Goal: Task Accomplishment & Management: Manage account settings

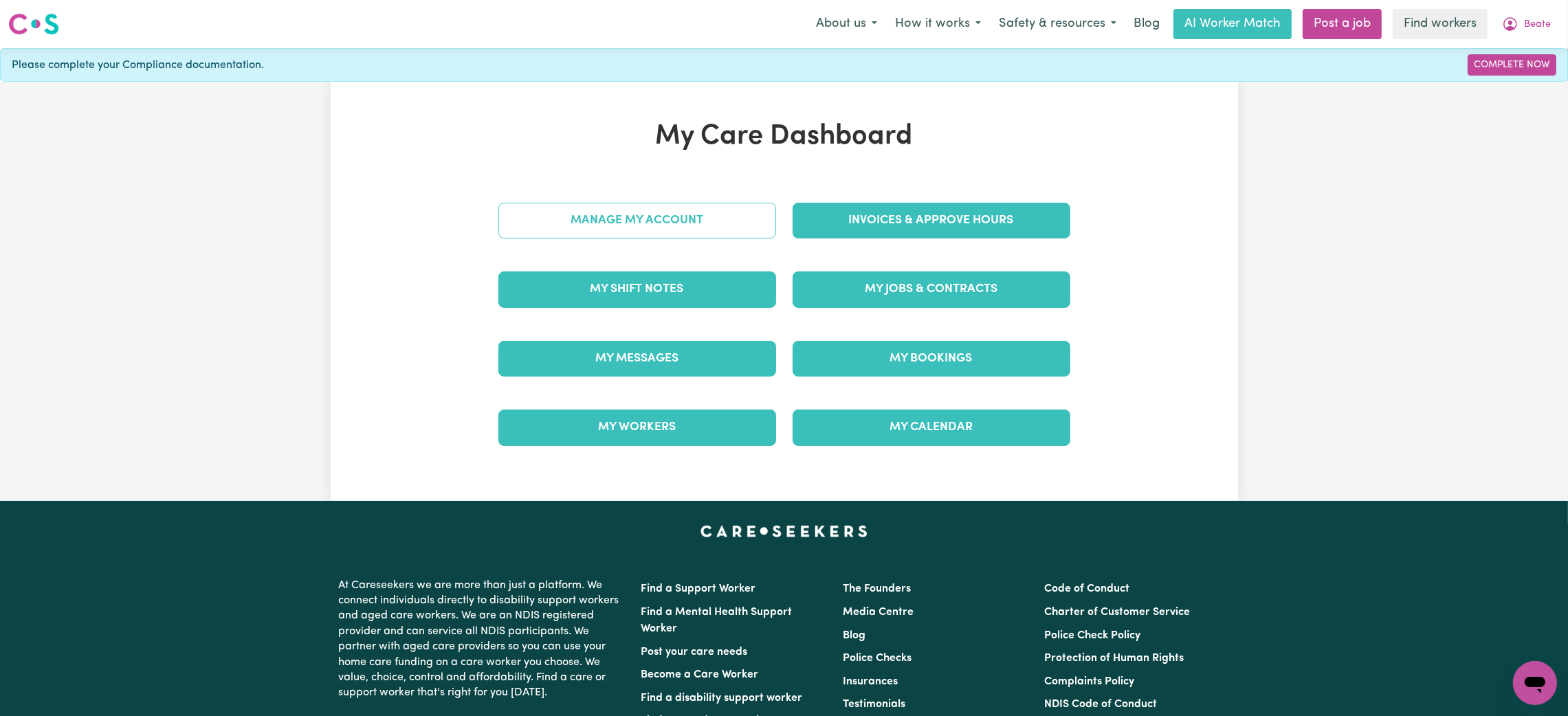
click at [686, 225] on link "Manage My Account" at bounding box center [636, 220] width 277 height 36
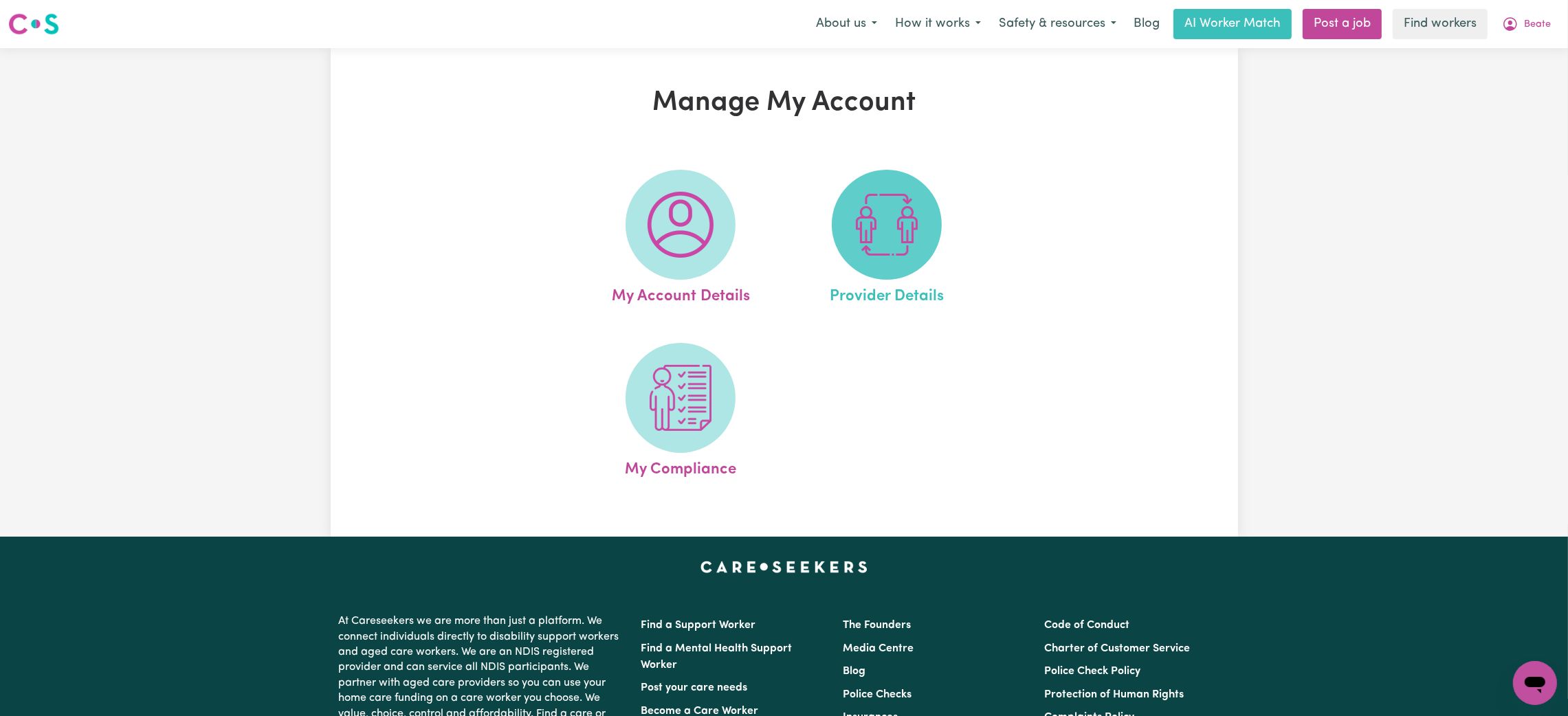
click at [887, 208] on img at bounding box center [886, 224] width 66 height 66
select select "AGED_HOME_CARE"
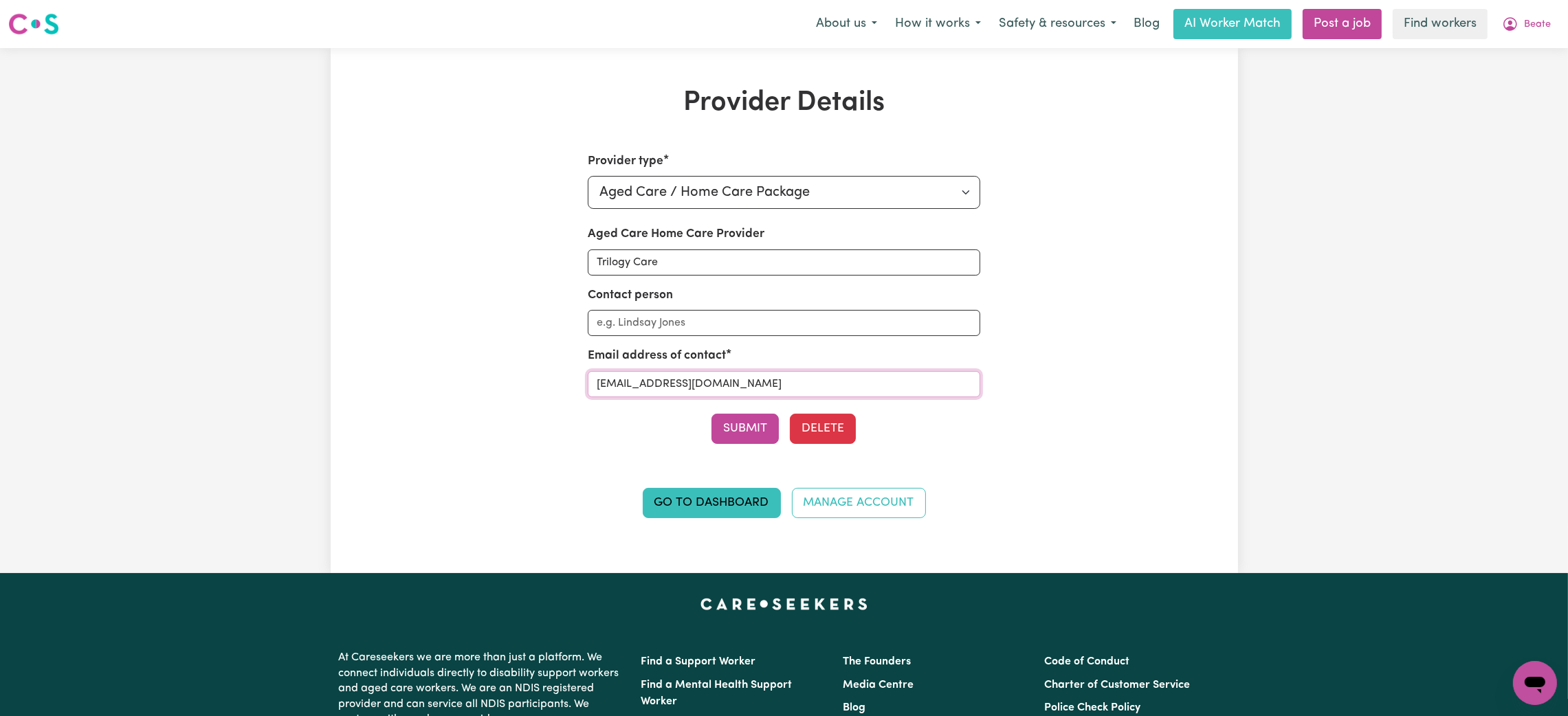
click at [646, 381] on input "[EMAIL_ADDRESS][DOMAIN_NAME]" at bounding box center [784, 384] width 392 height 26
type input "[EMAIL_ADDRESS][DOMAIN_NAME]"
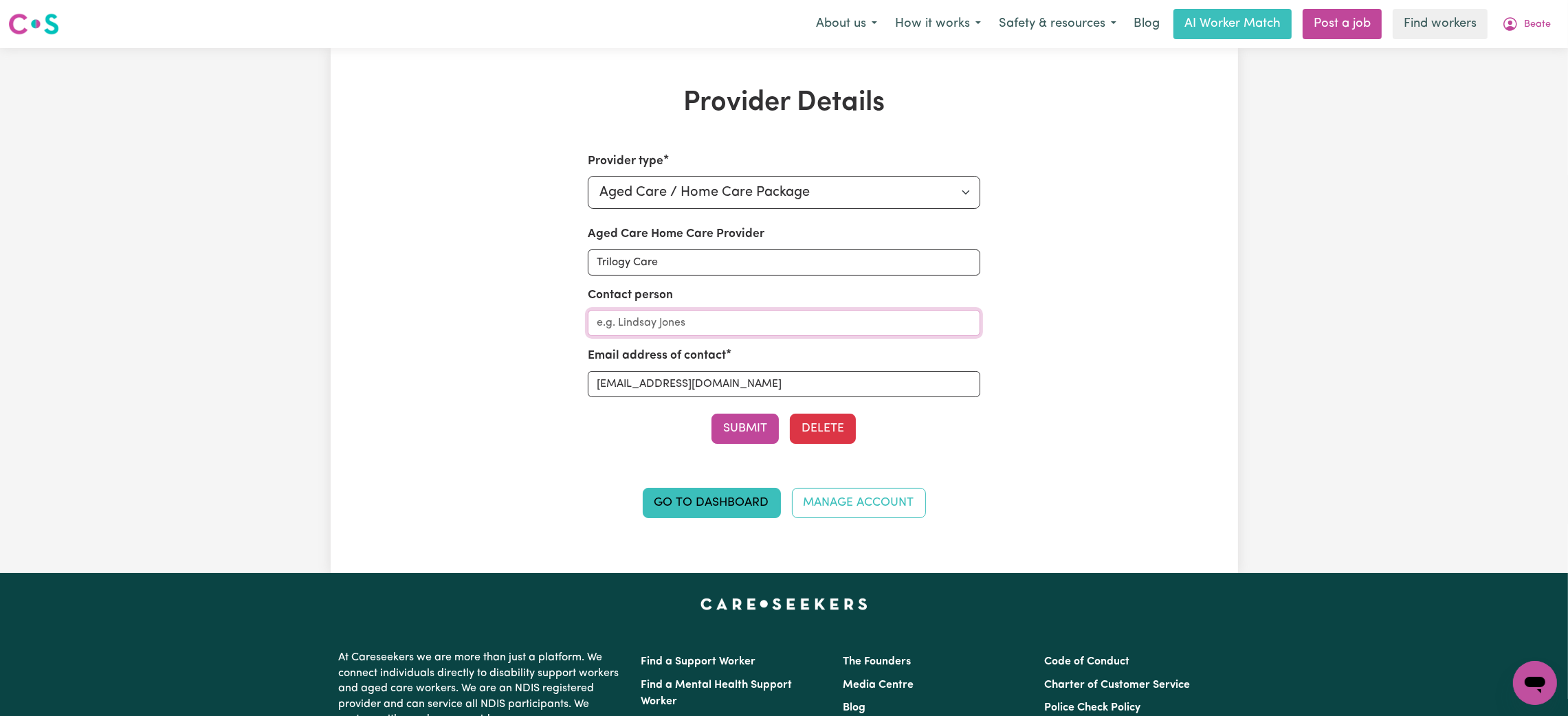
click at [692, 317] on input "Contact person" at bounding box center [784, 323] width 392 height 26
paste input "[EMAIL_ADDRESS][DOMAIN_NAME]"
click at [737, 325] on input "[EMAIL_ADDRESS][DOMAIN_NAME]" at bounding box center [784, 323] width 392 height 26
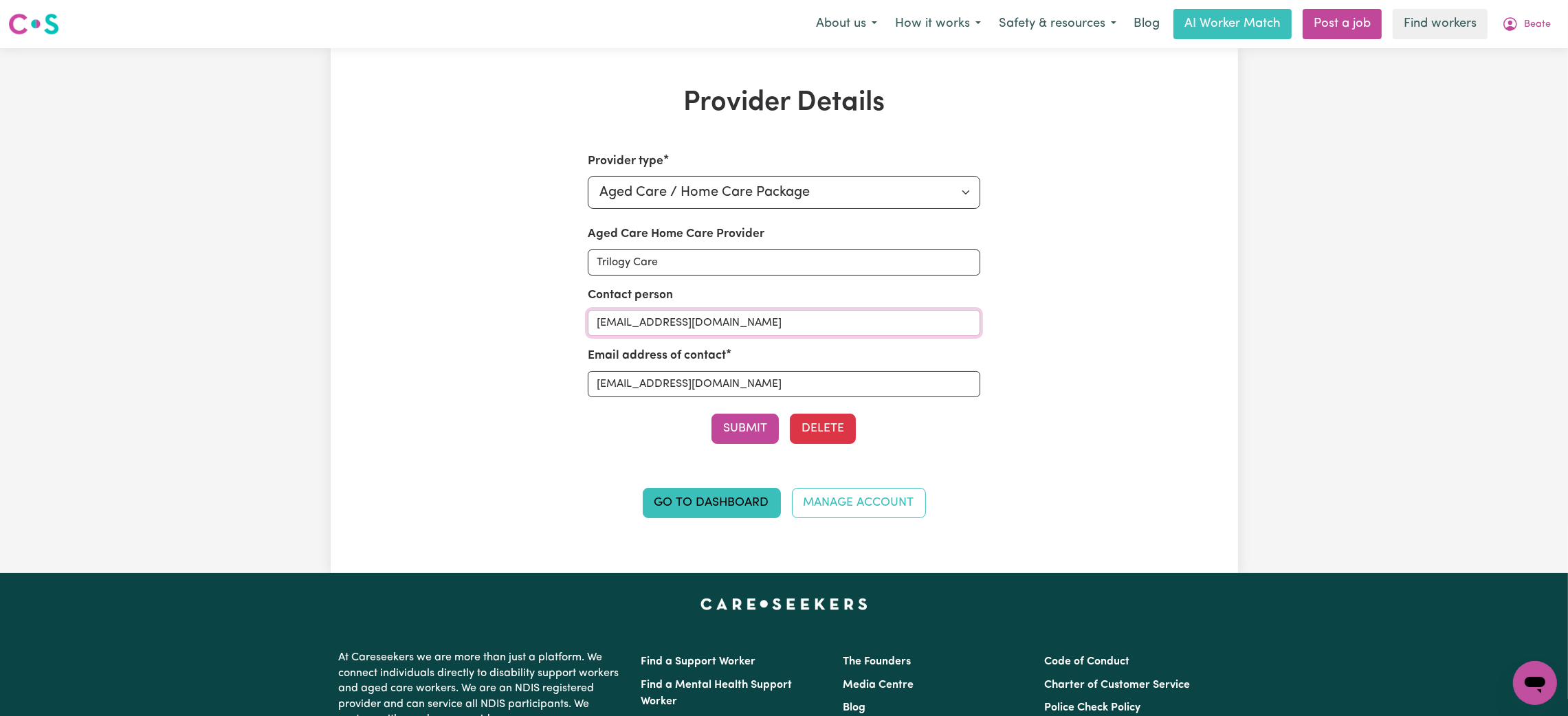
click at [736, 317] on input "[EMAIL_ADDRESS][DOMAIN_NAME]" at bounding box center [784, 323] width 392 height 26
type input "[EMAIL_ADDRESS][DOMAIN_NAME]"
click at [750, 424] on button "Submit" at bounding box center [745, 428] width 67 height 30
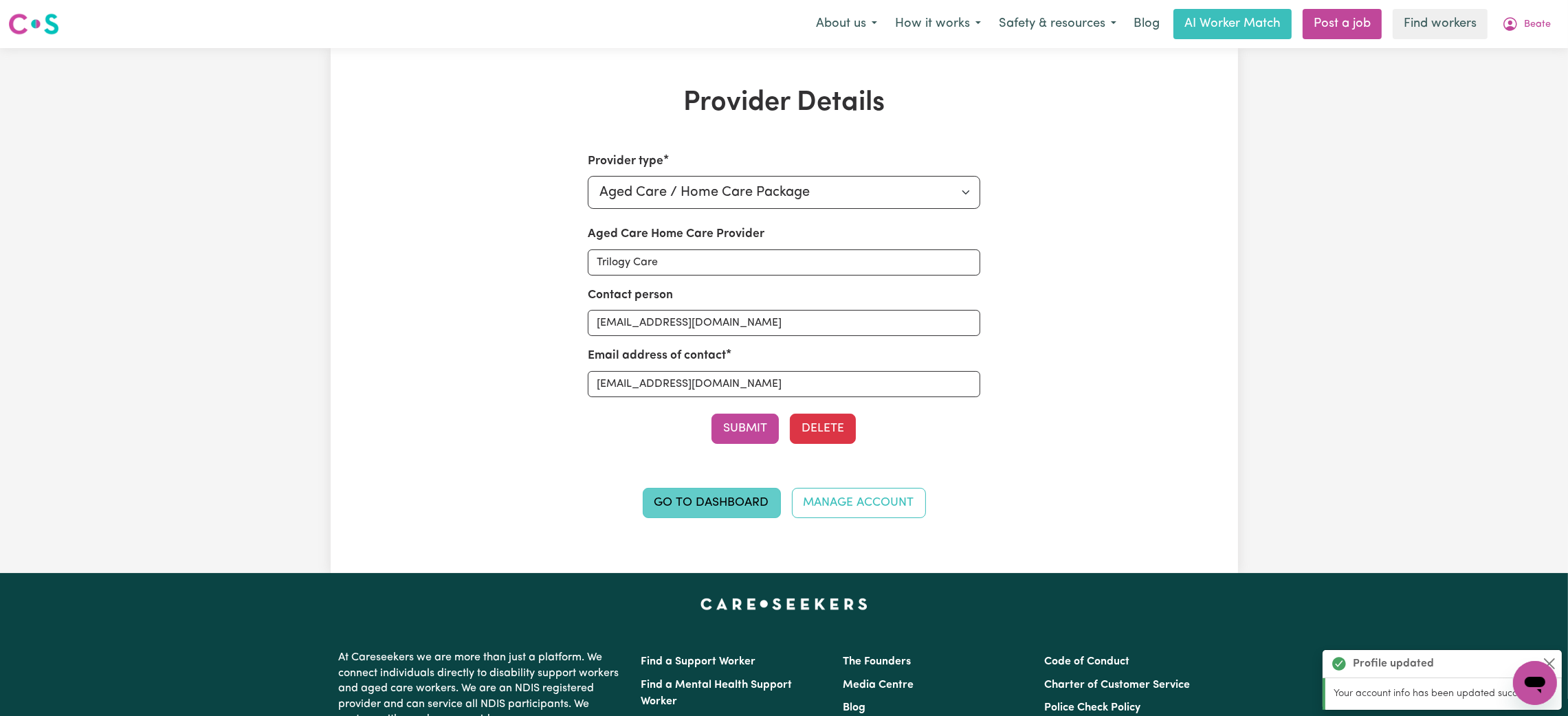
click at [725, 498] on link "Go to Dashboard" at bounding box center [711, 503] width 138 height 30
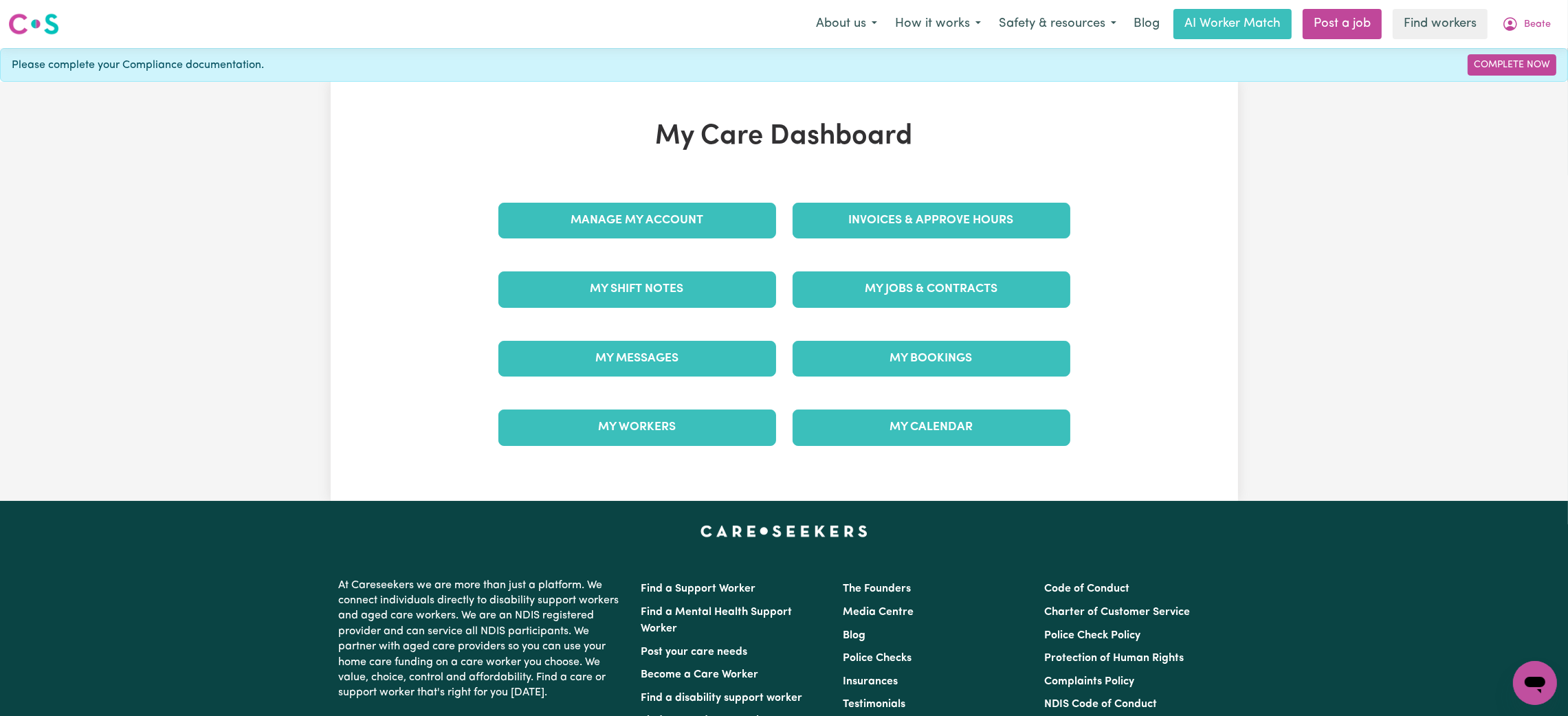
click at [674, 200] on div "Manage My Account" at bounding box center [637, 220] width 294 height 69
click at [675, 206] on link "Manage My Account" at bounding box center [636, 220] width 277 height 36
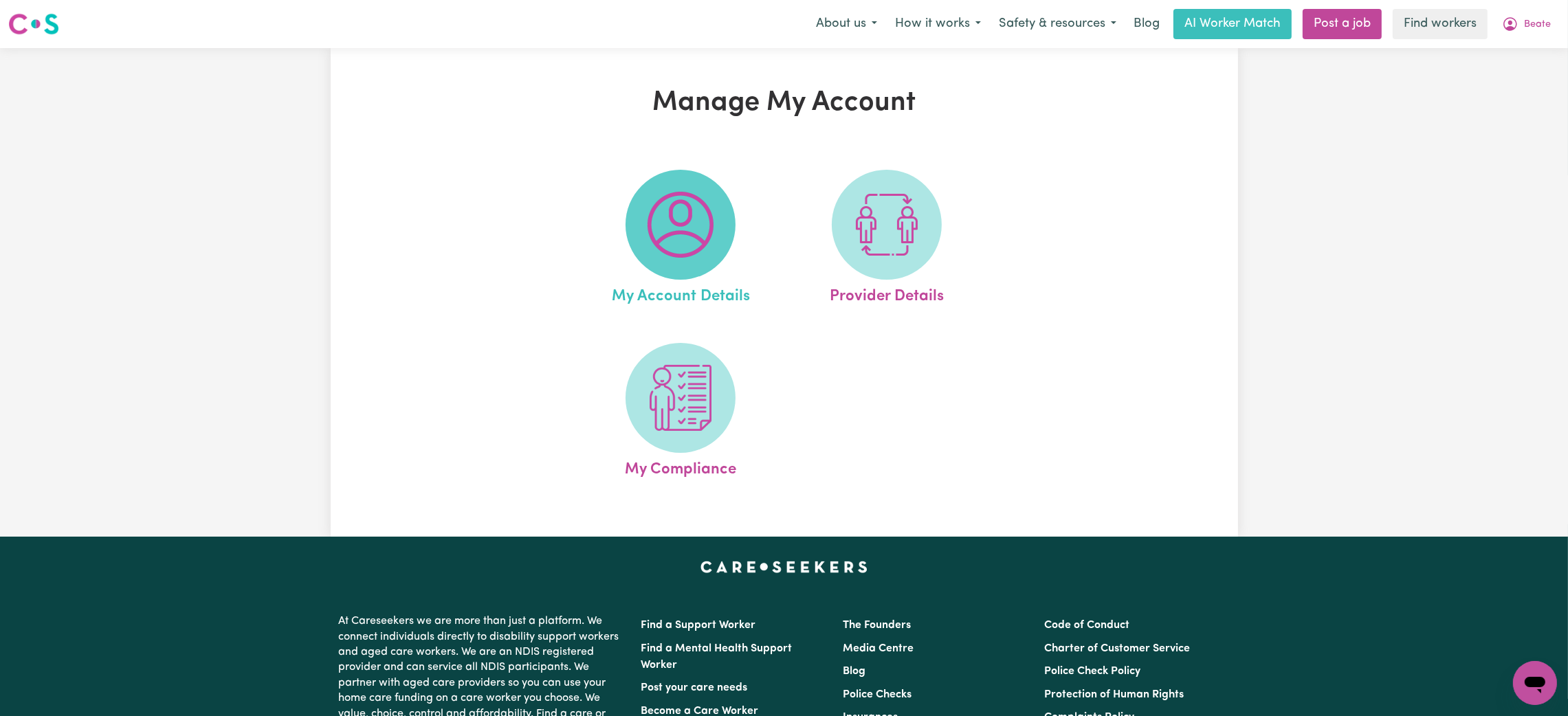
click at [666, 250] on img at bounding box center [680, 224] width 66 height 66
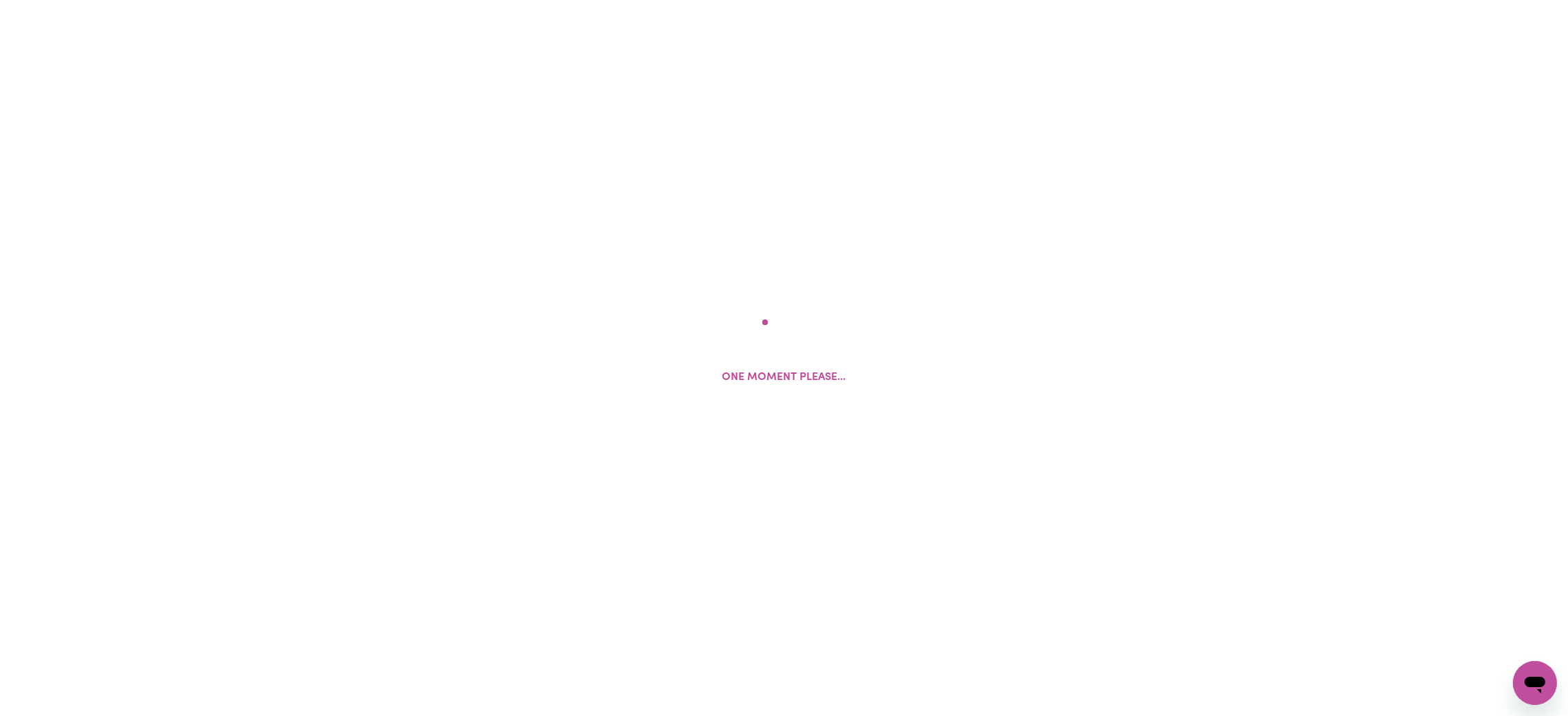
select select "call"
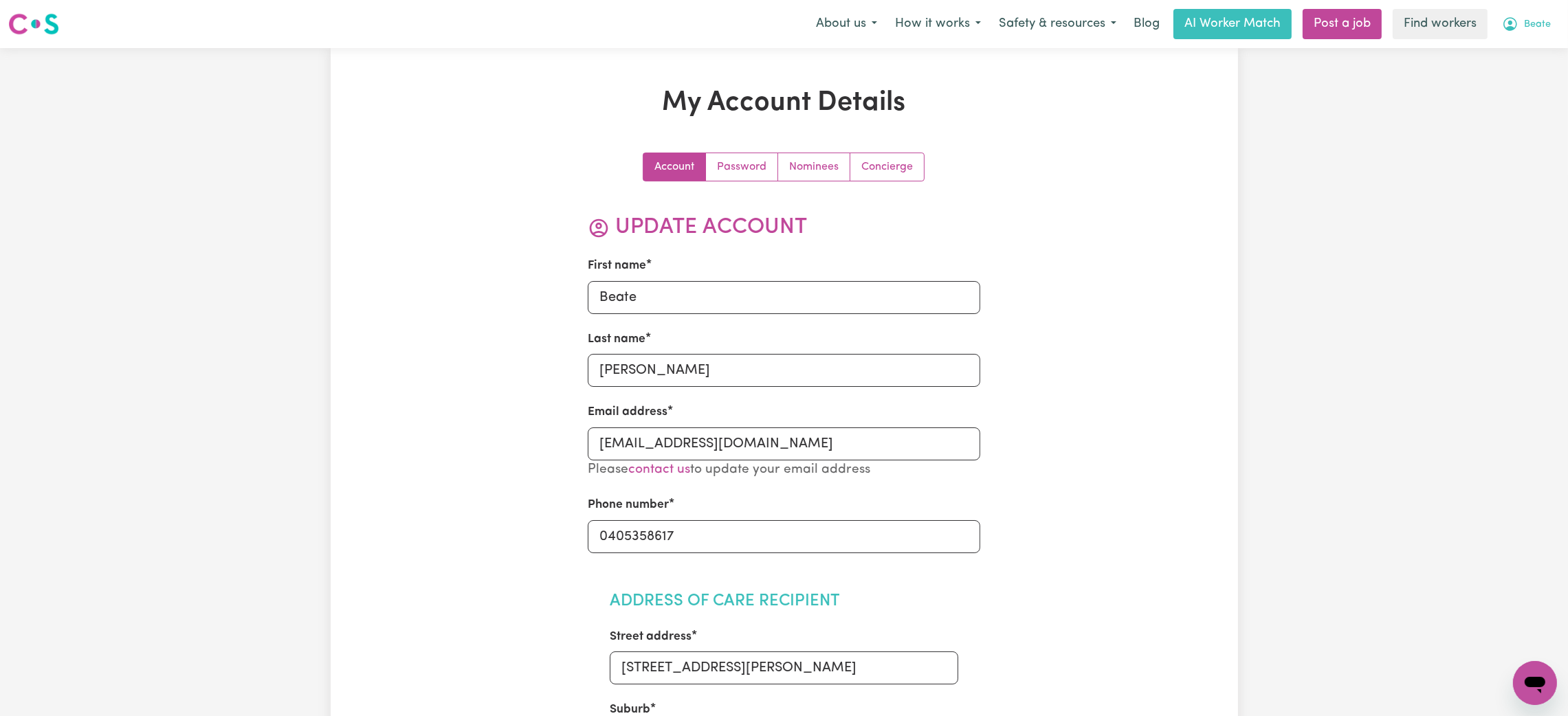
click at [1529, 25] on span "Beate" at bounding box center [1537, 24] width 27 height 15
click at [1521, 45] on link "My Dashboard" at bounding box center [1504, 53] width 109 height 26
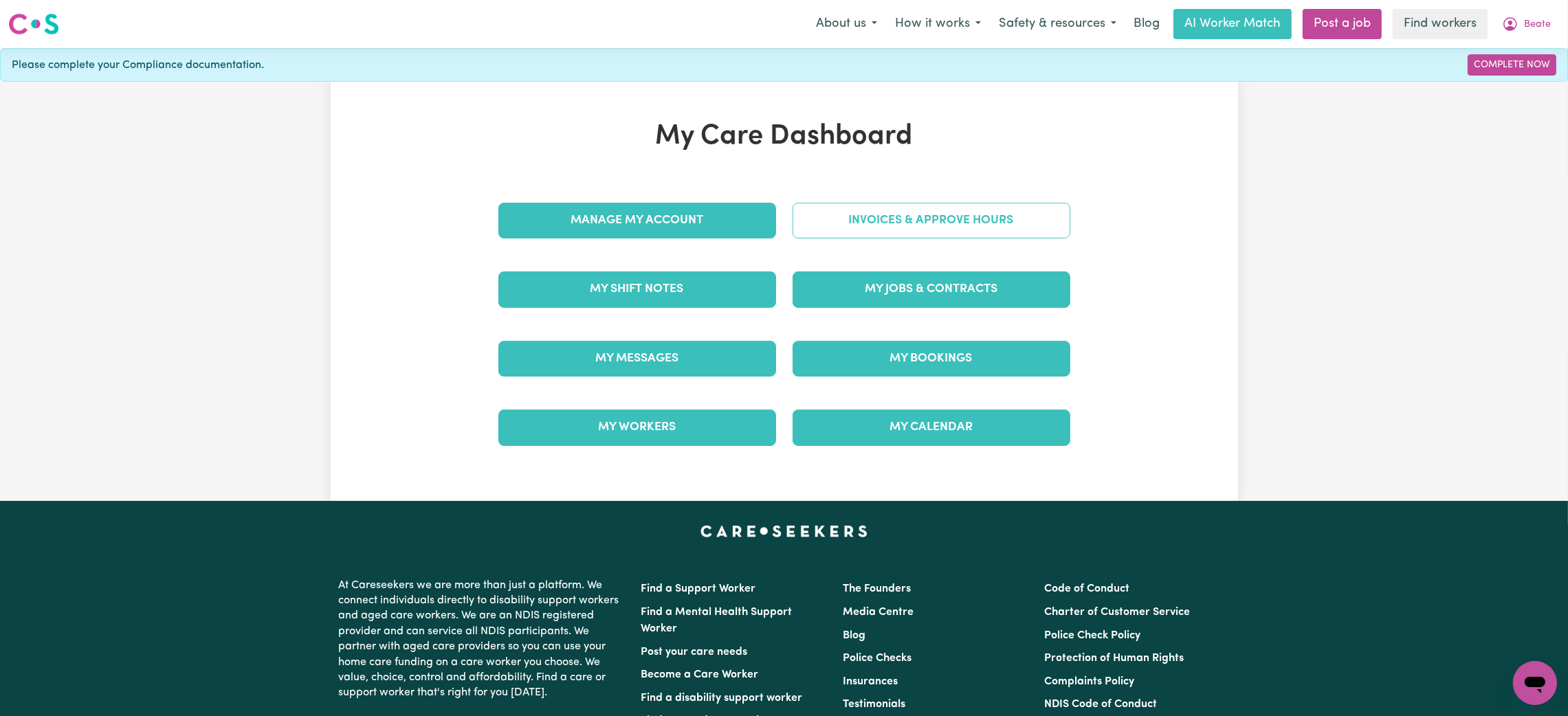
click at [865, 218] on link "Invoices & Approve Hours" at bounding box center [931, 220] width 277 height 36
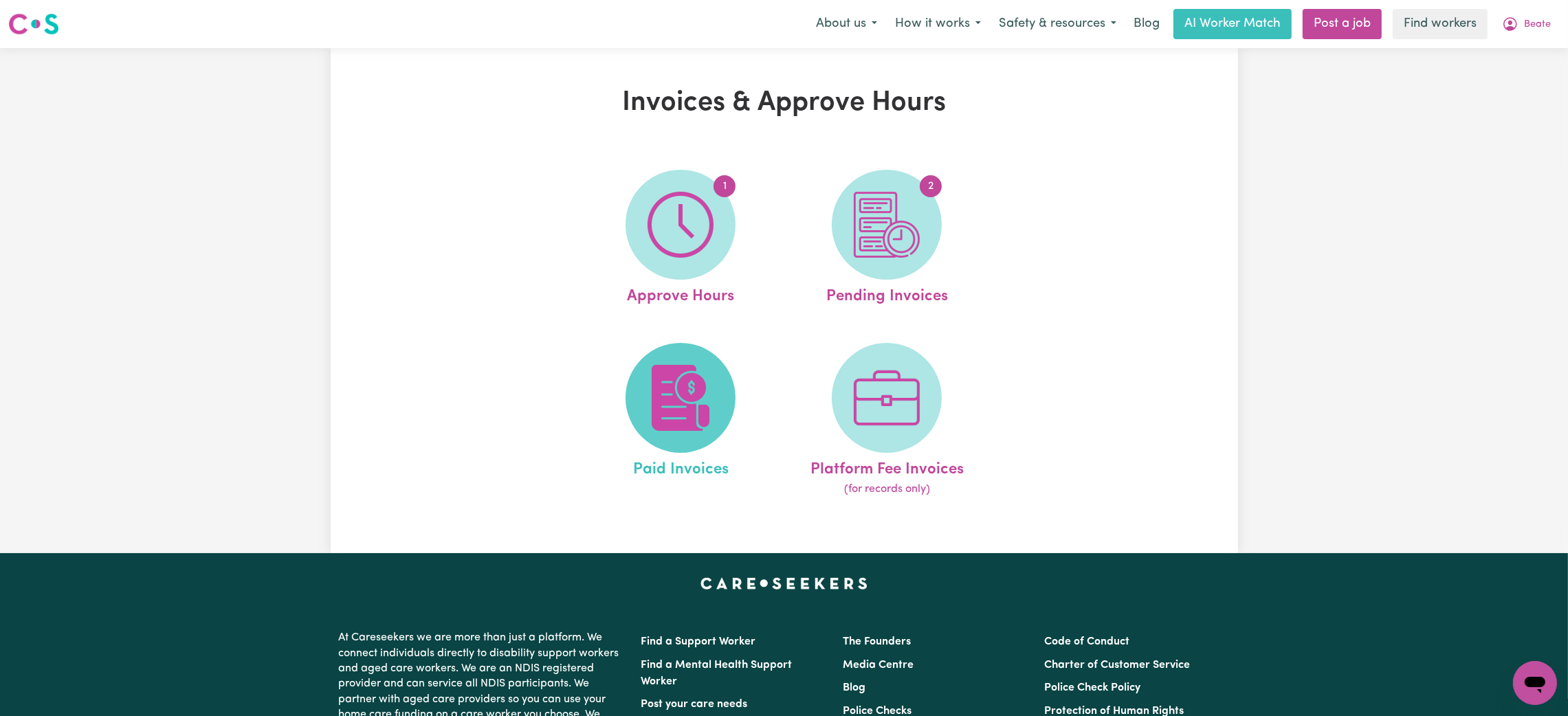
click at [692, 396] on img at bounding box center [680, 398] width 66 height 66
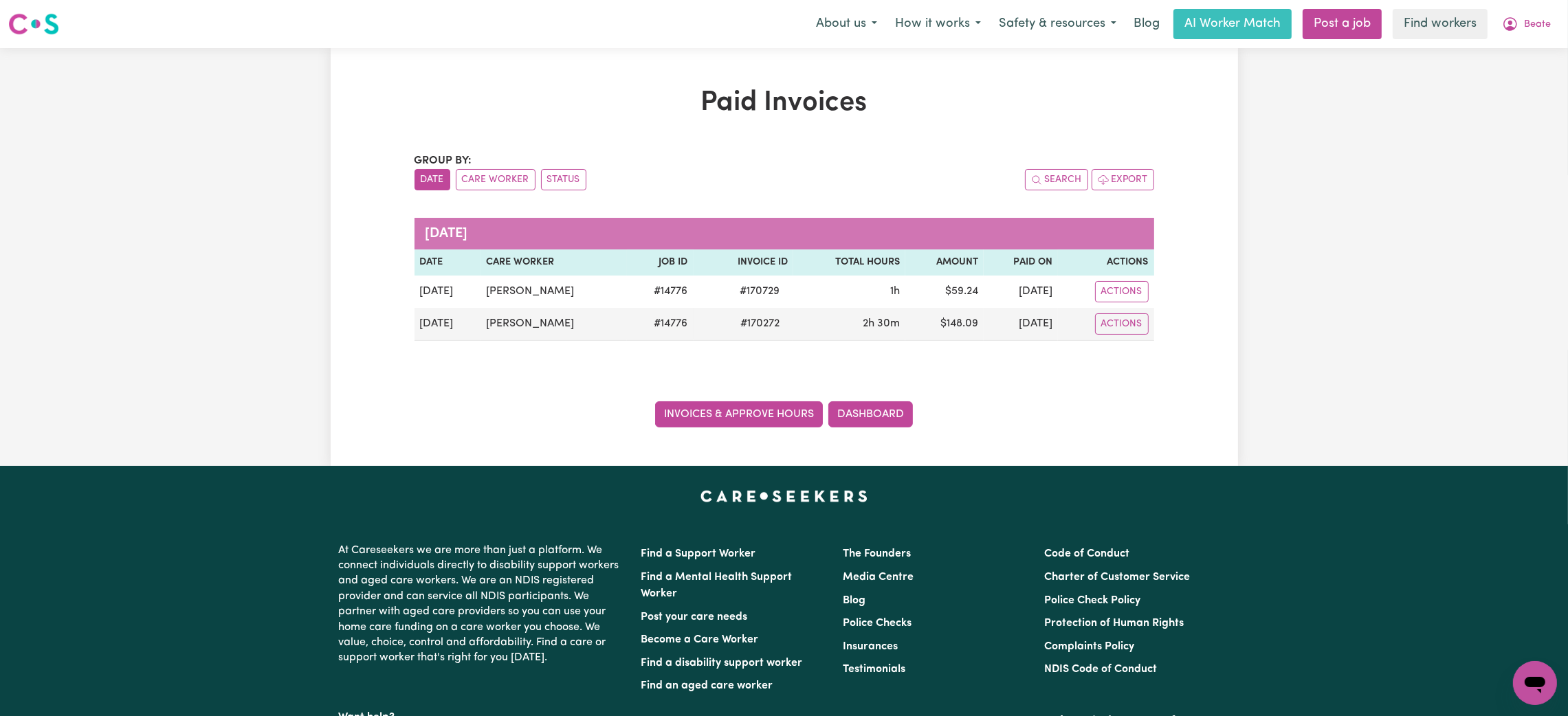
click at [768, 419] on link "Invoices & Approve Hours" at bounding box center [739, 414] width 168 height 26
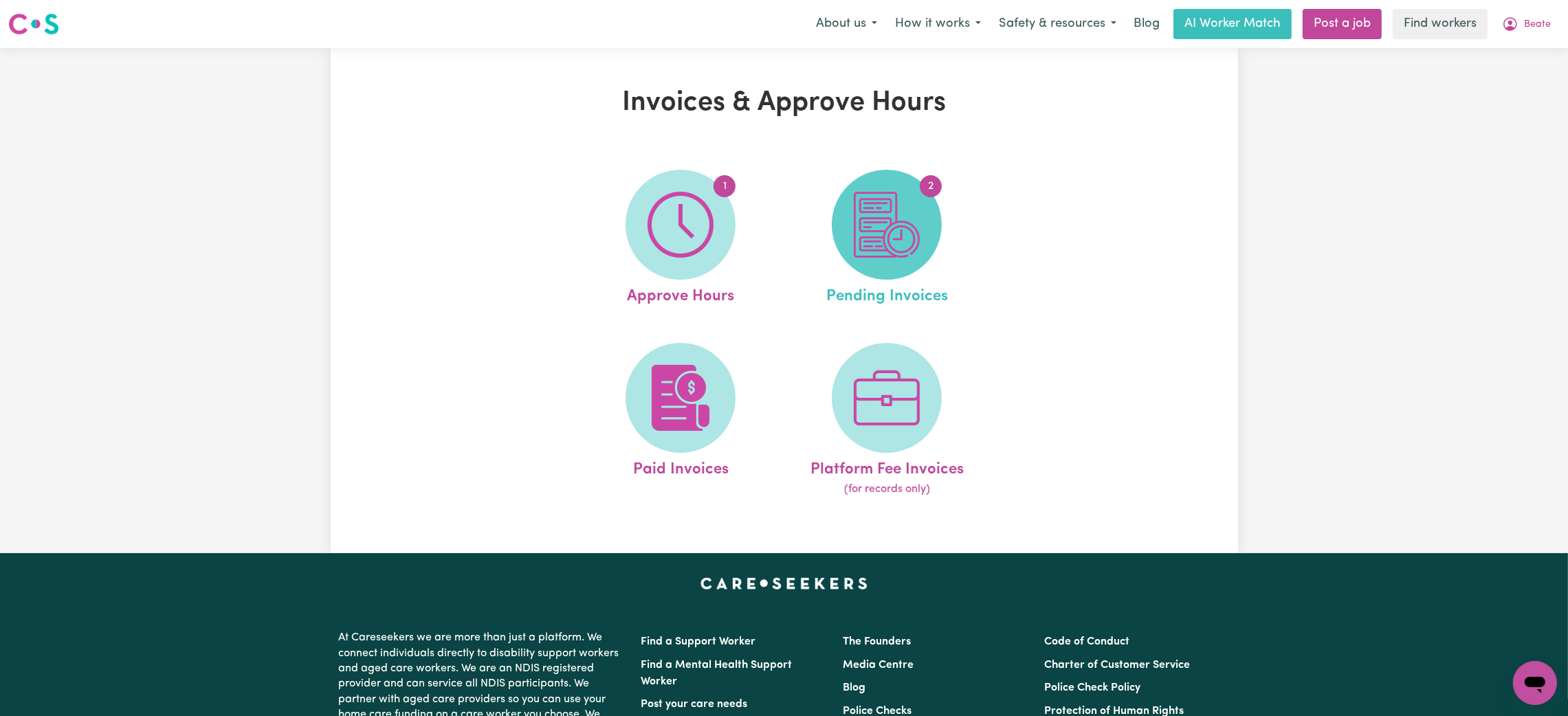
click at [882, 229] on img at bounding box center [886, 224] width 66 height 66
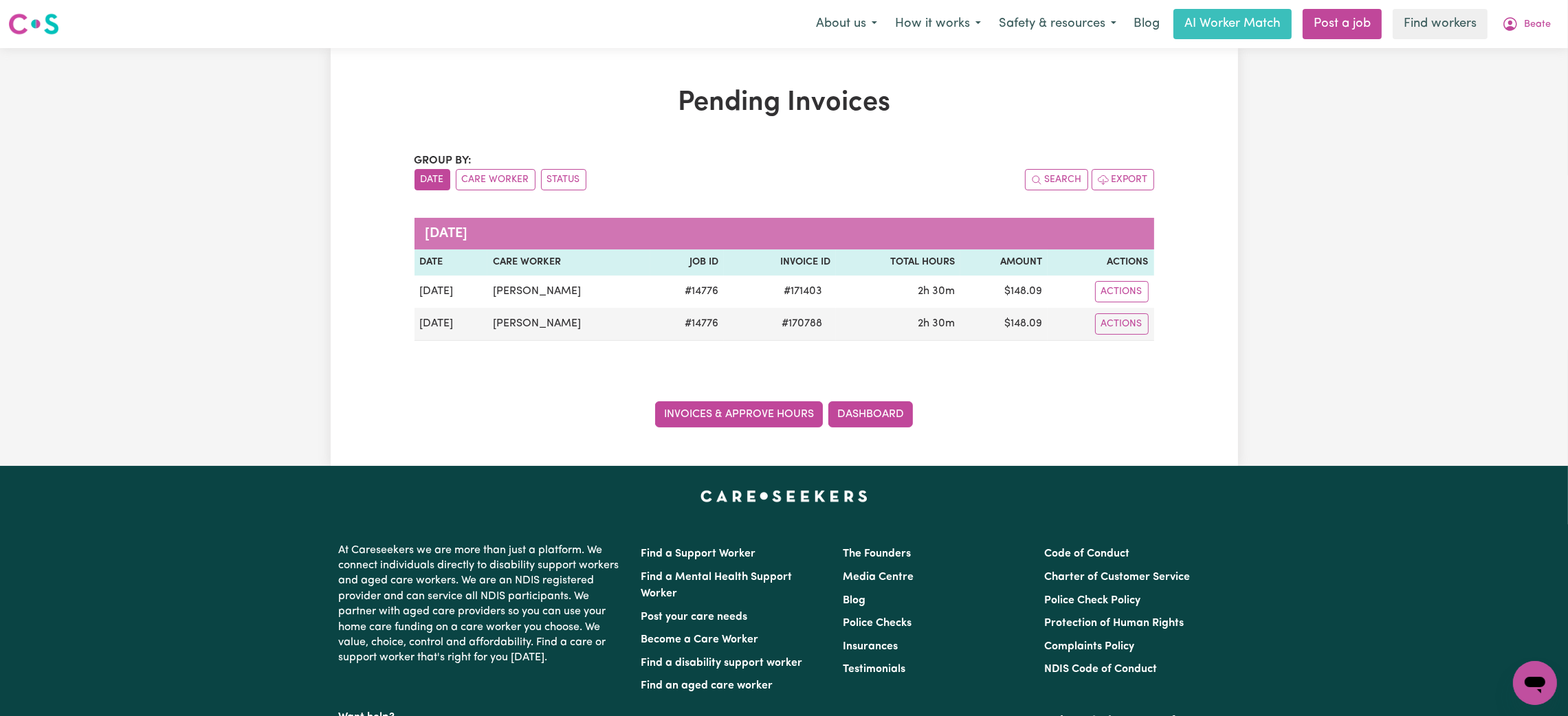
click at [749, 412] on link "Invoices & Approve Hours" at bounding box center [739, 414] width 168 height 26
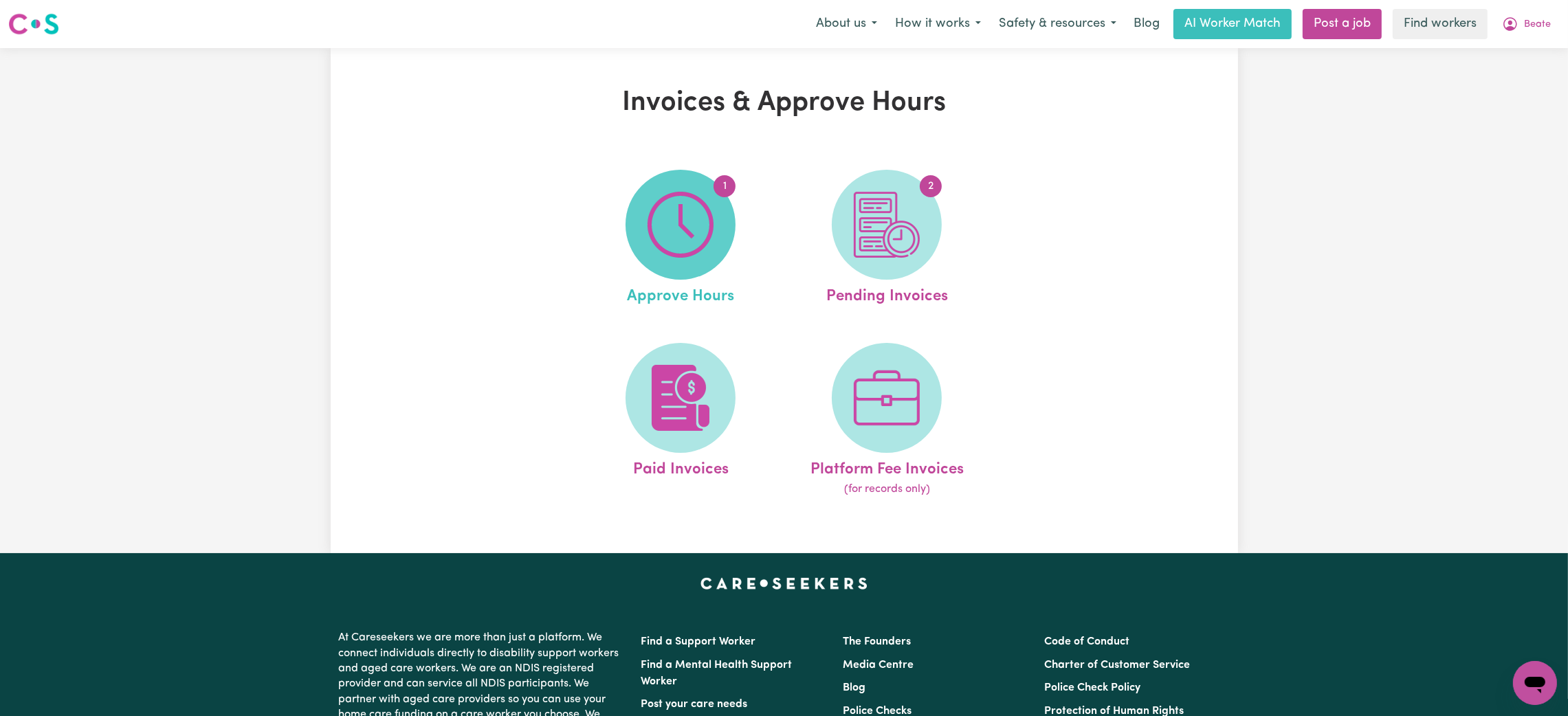
click at [675, 230] on img at bounding box center [680, 224] width 66 height 66
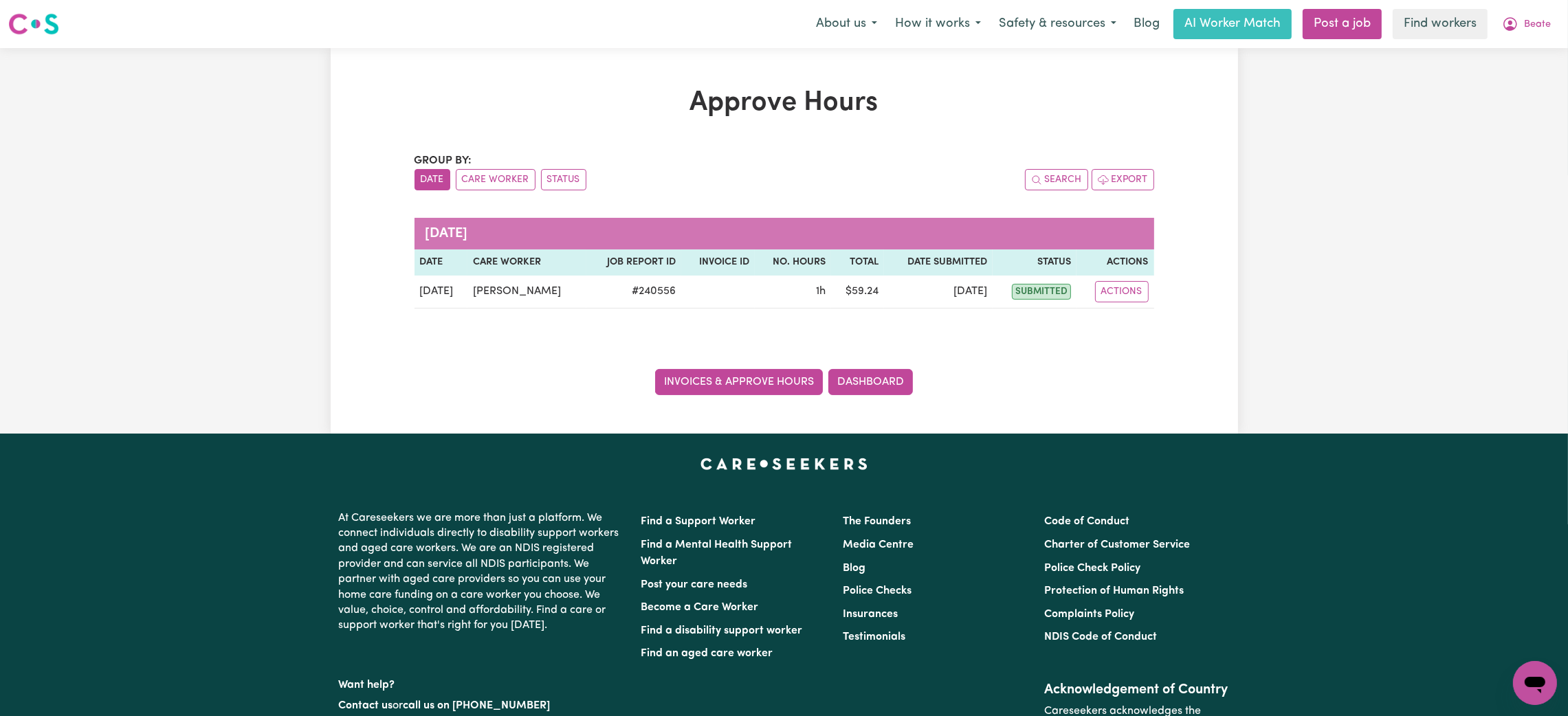
click at [699, 378] on link "Invoices & Approve Hours" at bounding box center [739, 381] width 168 height 26
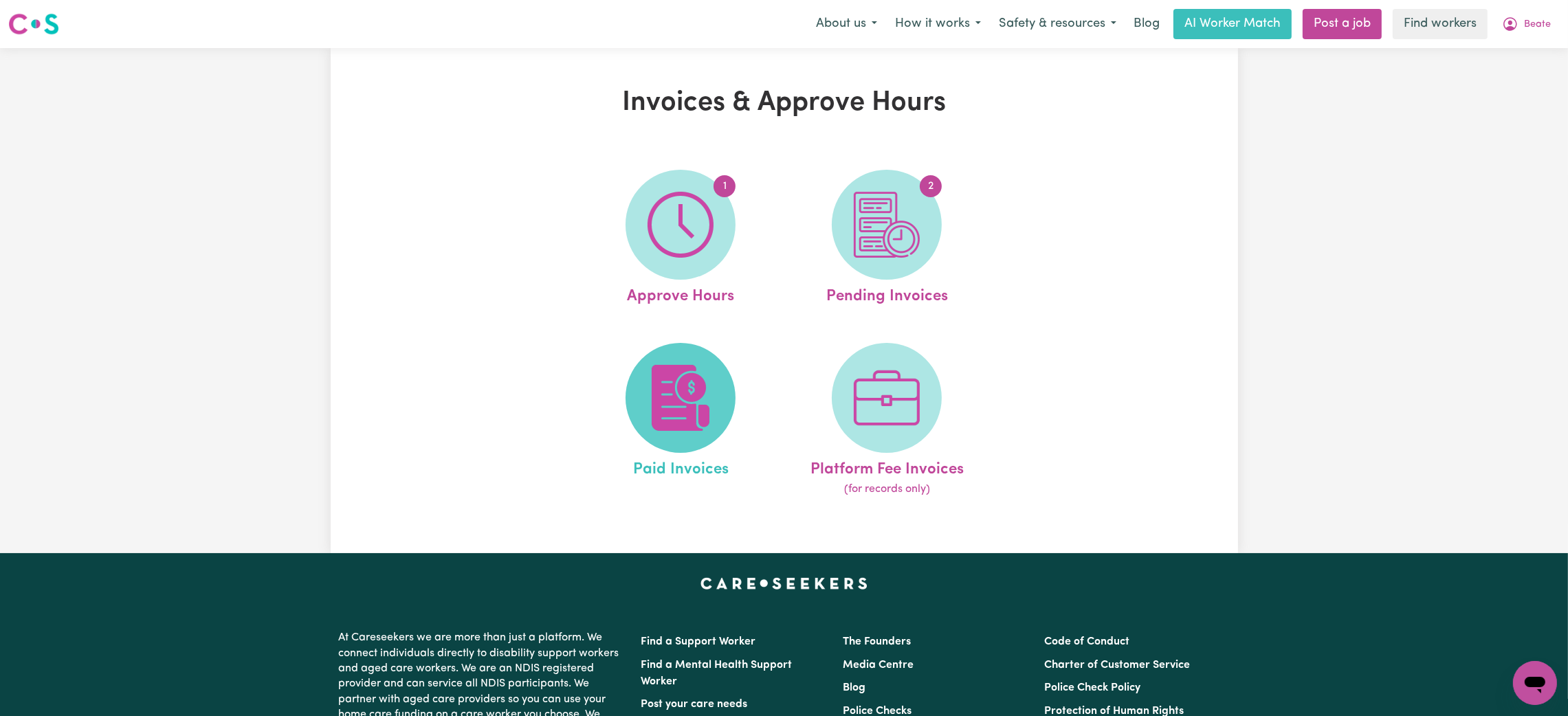
click at [632, 391] on span at bounding box center [680, 398] width 110 height 110
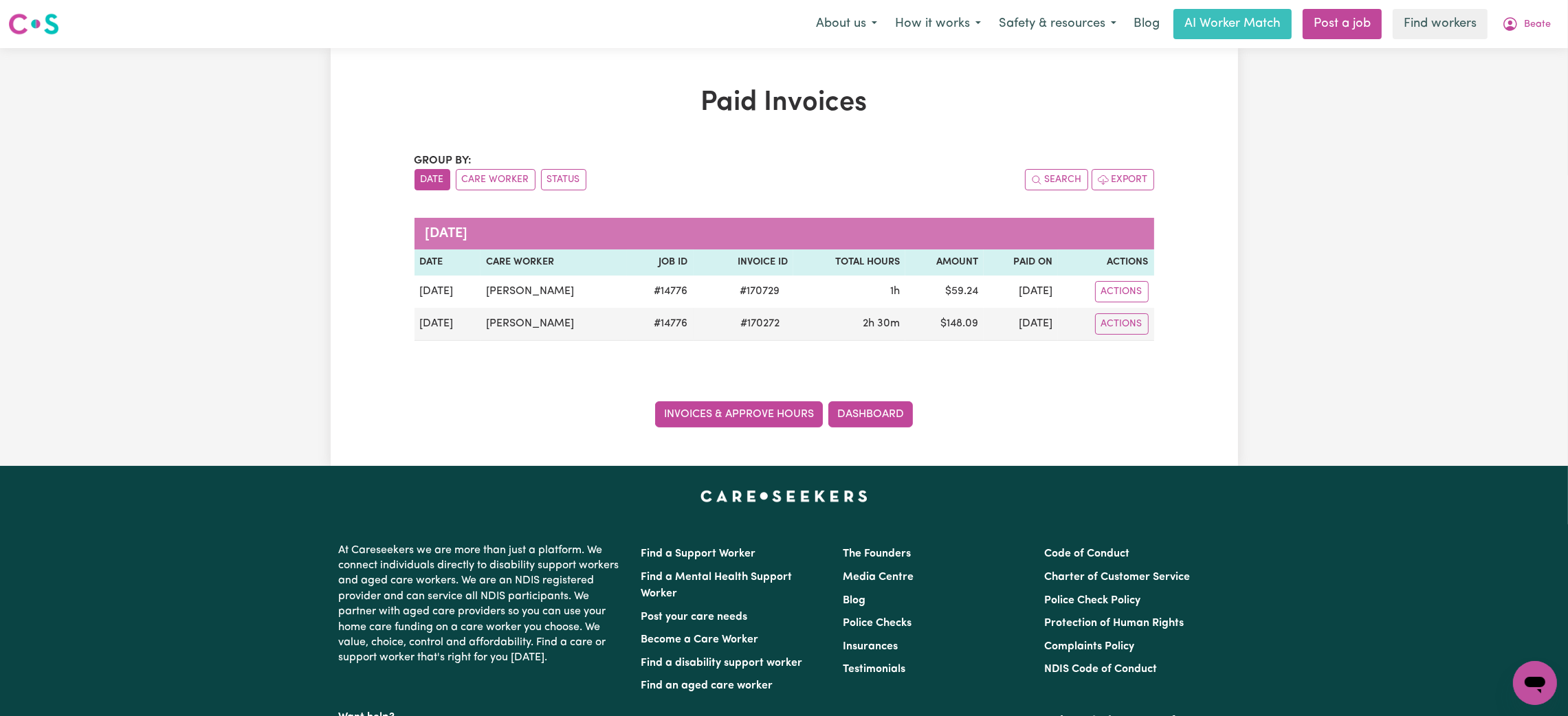
click at [723, 406] on link "Invoices & Approve Hours" at bounding box center [739, 414] width 168 height 26
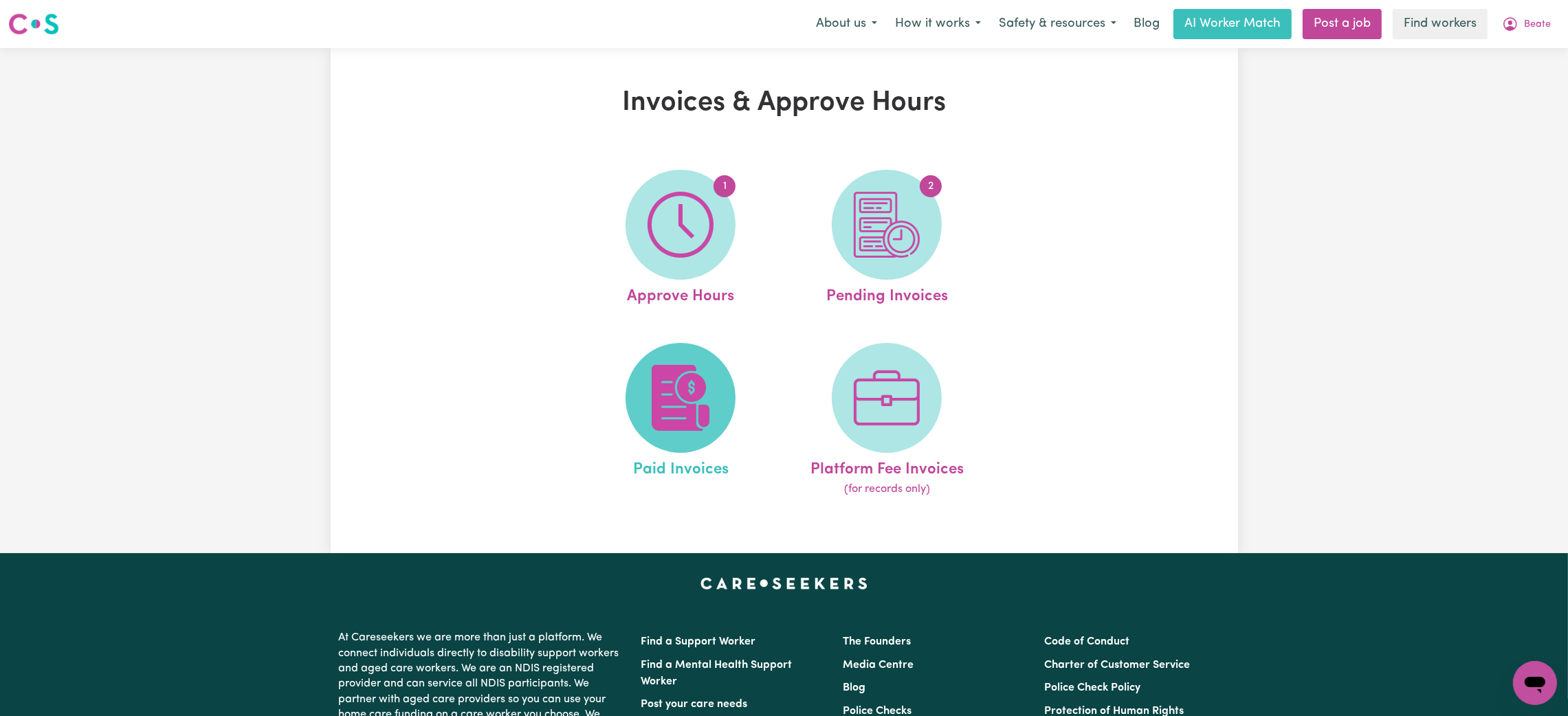
click at [699, 371] on img at bounding box center [680, 398] width 66 height 66
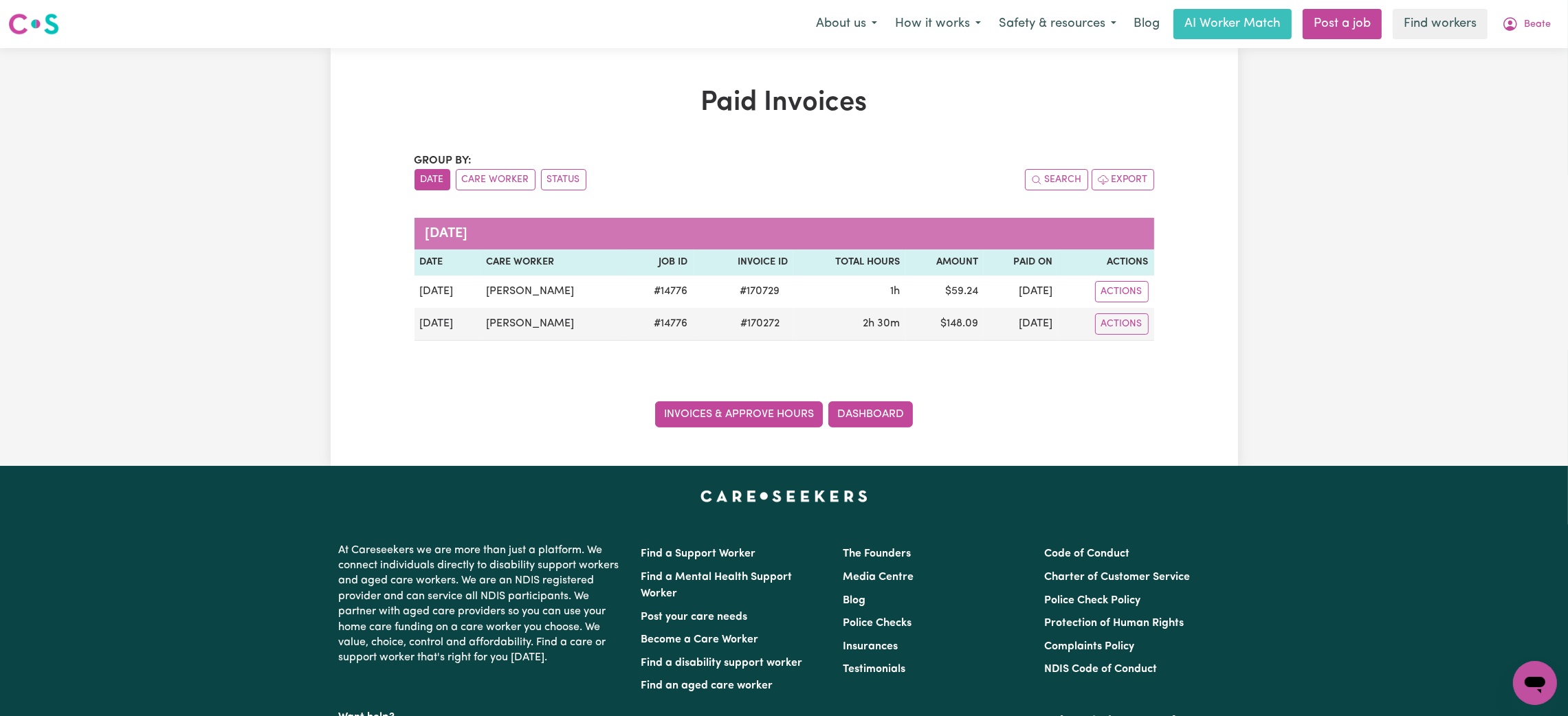
click at [706, 407] on link "Invoices & Approve Hours" at bounding box center [739, 414] width 168 height 26
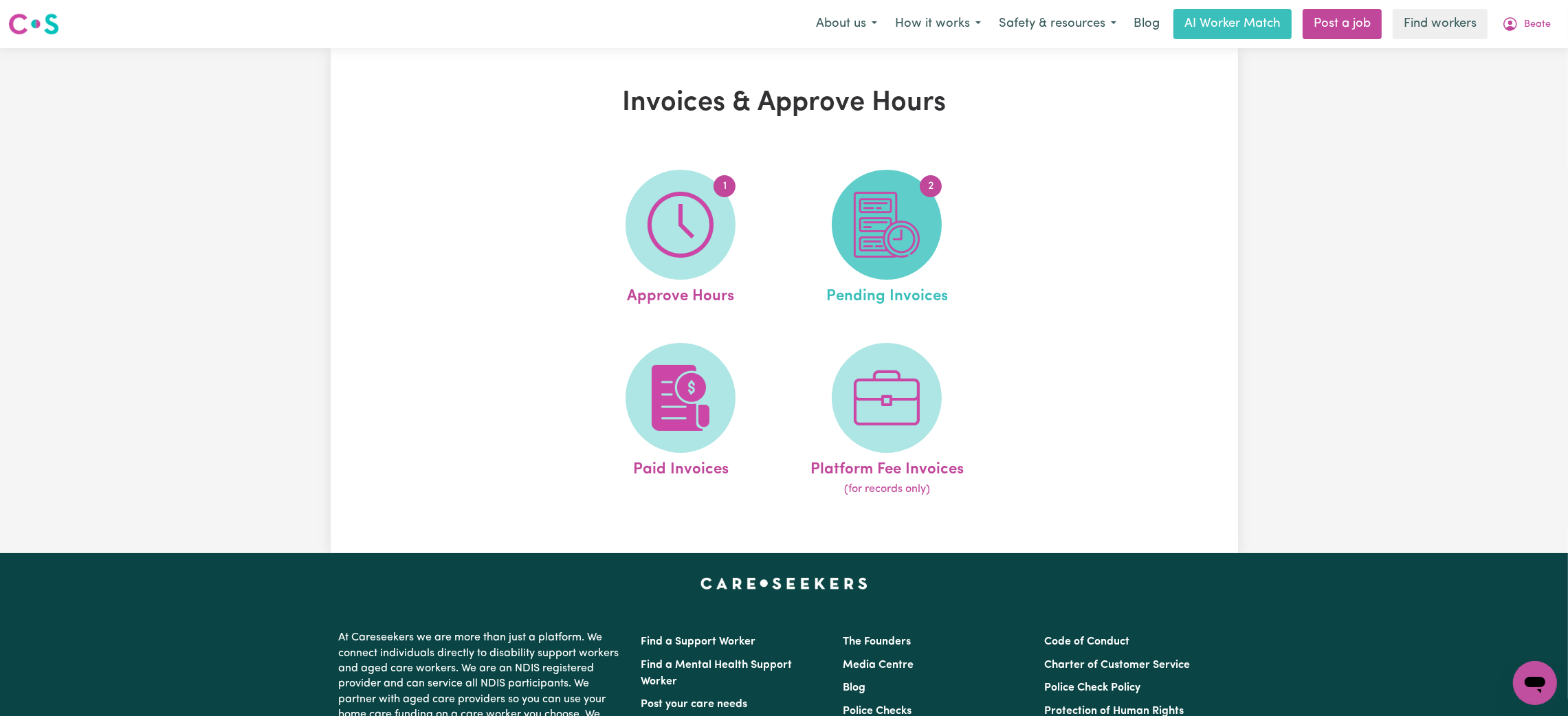
click at [936, 233] on span "2" at bounding box center [886, 224] width 110 height 110
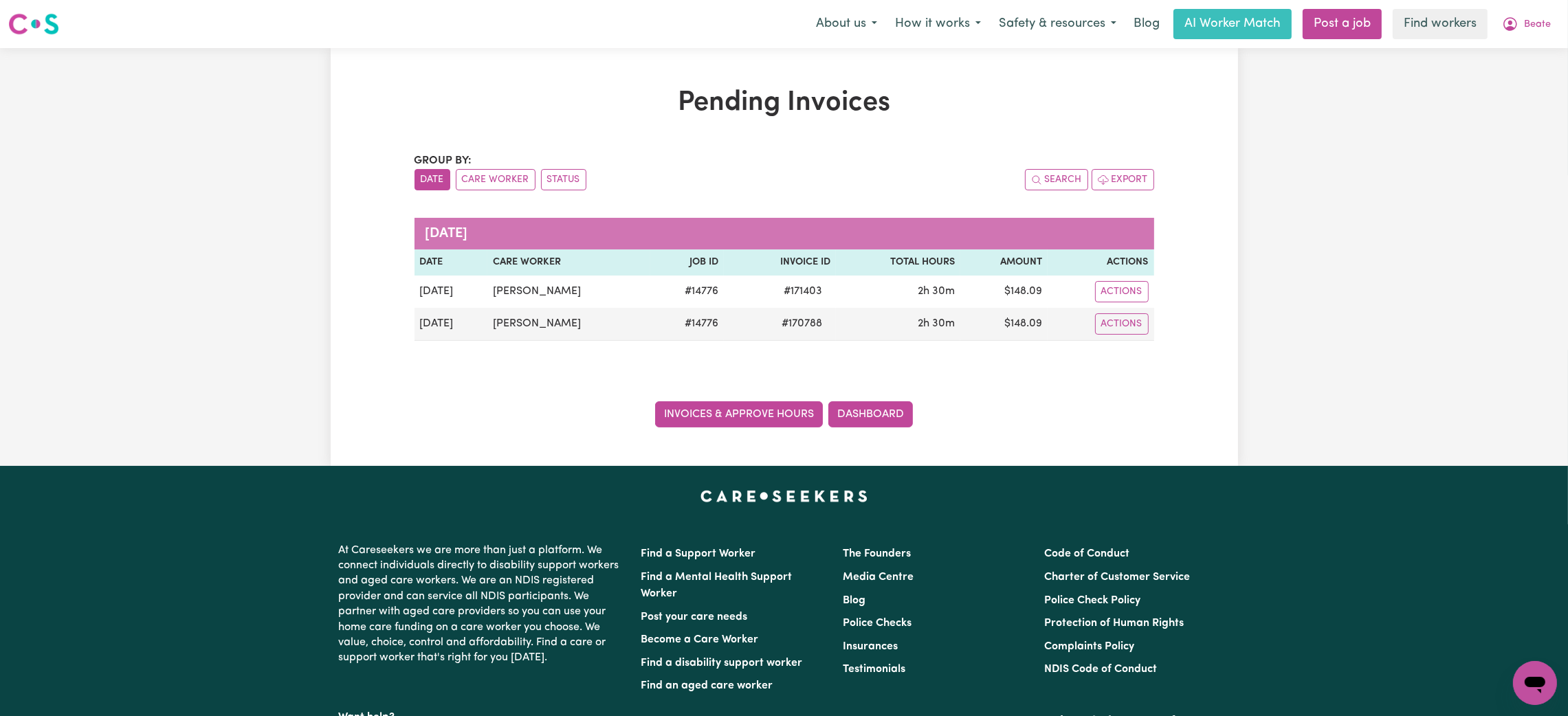
click at [732, 420] on link "Invoices & Approve Hours" at bounding box center [739, 414] width 168 height 26
